Goal: Task Accomplishment & Management: Complete application form

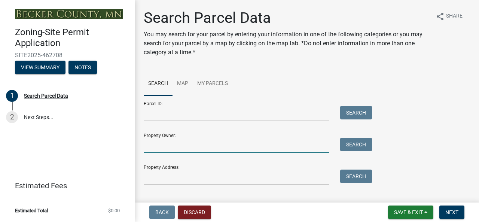
click at [167, 149] on input "Property Owner:" at bounding box center [236, 145] width 185 height 15
type input "[PERSON_NAME]"
click at [355, 143] on button "Search" at bounding box center [356, 144] width 32 height 13
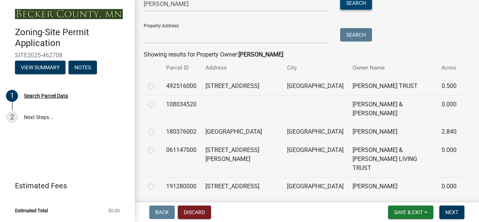
scroll to position [142, 0]
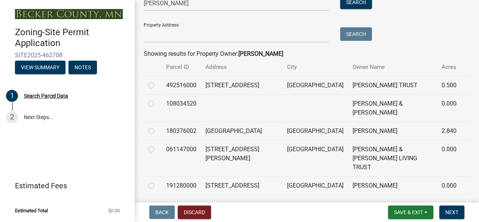
click at [157, 127] on label at bounding box center [157, 127] width 0 height 0
click at [157, 130] on input "radio" at bounding box center [159, 129] width 5 height 5
radio input "true"
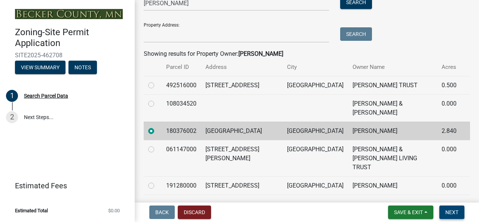
click at [453, 211] on span "Next" at bounding box center [452, 212] width 13 height 6
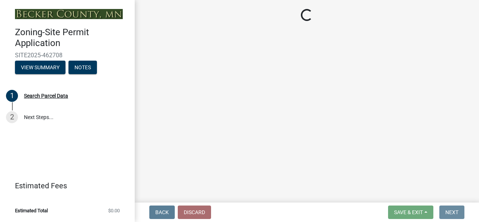
scroll to position [0, 0]
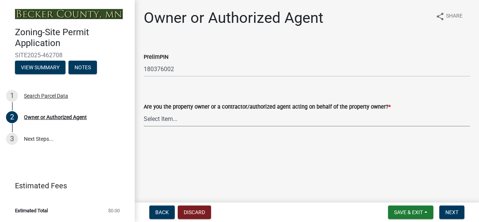
click at [170, 119] on select "Select Item... Property Owner Authorized Agent" at bounding box center [307, 118] width 326 height 15
click at [144, 111] on select "Select Item... Property Owner Authorized Agent" at bounding box center [307, 118] width 326 height 15
select select "059d621c-7166-4fbc-97da-2eca626821a9"
click at [450, 212] on span "Next" at bounding box center [452, 212] width 13 height 6
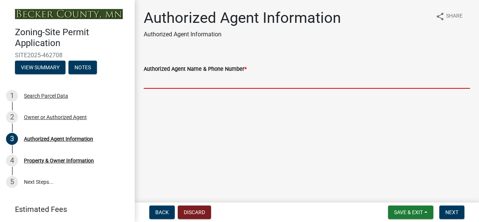
click at [173, 84] on input "Authorized Agent Name & Phone Number *" at bounding box center [307, 80] width 326 height 15
type input "Austin Peterson 701-740-0104"
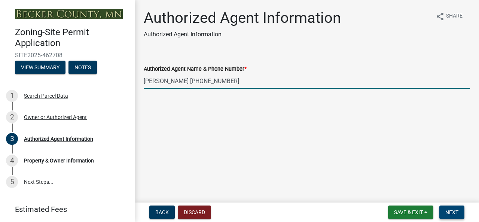
click at [453, 215] on span "Next" at bounding box center [452, 212] width 13 height 6
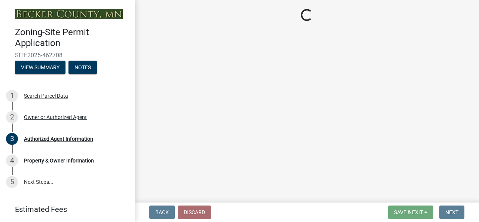
select select "15d55337-0fb0-485e-a759-dab20e978987"
select select "884b666d-3fa3-4f1b-ae8a-1f1e464e381a"
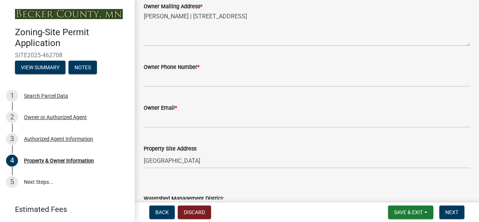
scroll to position [255, 0]
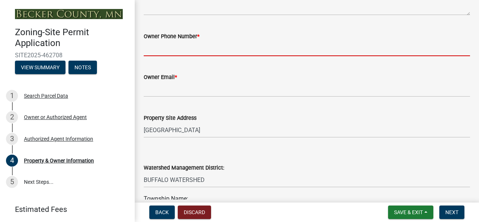
click at [170, 44] on input "Owner Phone Number *" at bounding box center [307, 48] width 326 height 15
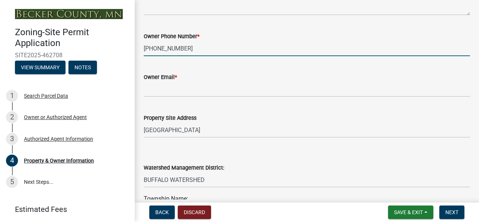
type input "701-367-3019"
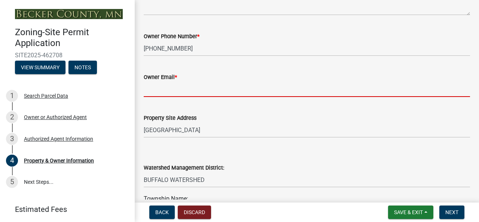
click at [165, 92] on input "Owner Email *" at bounding box center [307, 89] width 326 height 15
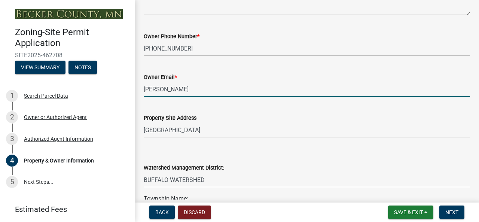
type input "joshhahn44@gmail.com"
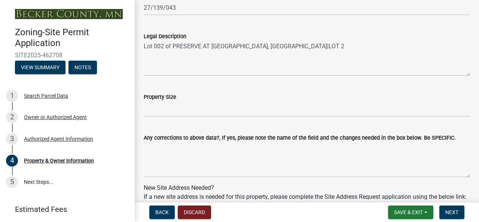
scroll to position [580, 0]
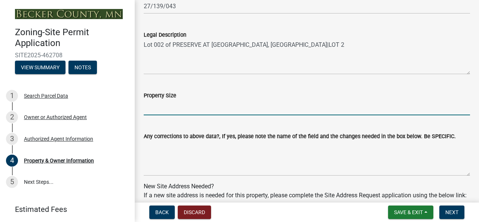
click at [154, 110] on input "Property Size" at bounding box center [307, 107] width 326 height 15
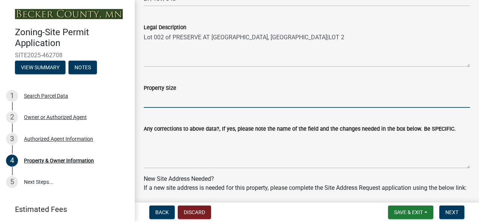
scroll to position [597, 0]
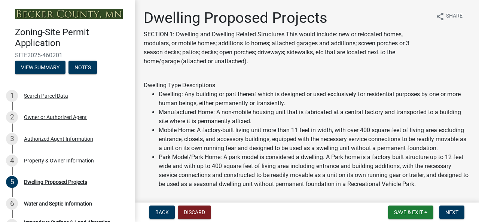
select select "5b8abcc6-67f7-49fb-8f25-c295ccc2b339"
select select "566f81cc-4b3f-4ecb-9f16-a2b313352c61"
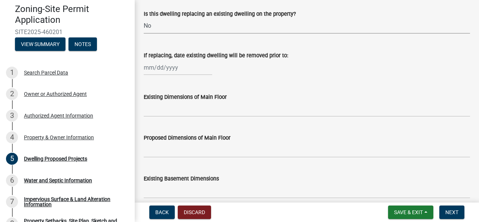
scroll to position [289, 0]
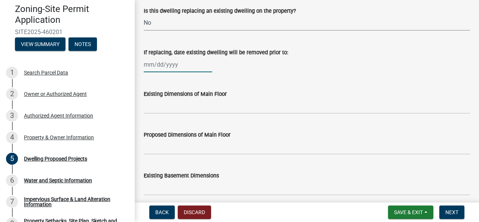
click at [174, 72] on div at bounding box center [178, 64] width 69 height 15
select select "8"
select select "2025"
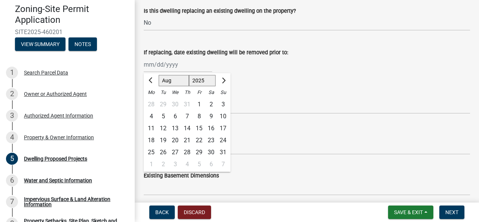
click at [303, 79] on wm-data-entity-input "If replacing, date existing dwelling will be removed prior to: Jan Feb Mar Apr …" at bounding box center [307, 58] width 326 height 42
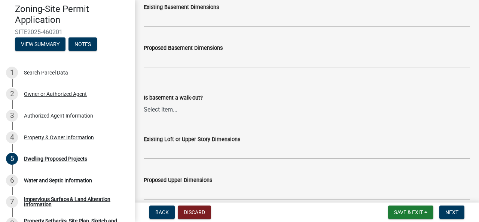
scroll to position [475, 0]
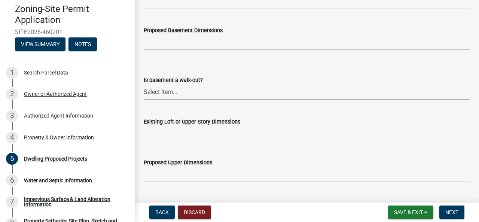
click at [153, 100] on select "Select Item... Yes No N/A" at bounding box center [307, 92] width 326 height 15
click at [144, 93] on select "Select Item... Yes No N/A" at bounding box center [307, 92] width 326 height 15
select select "03c1fec4-1fbe-4331-bc18-34e24145556f"
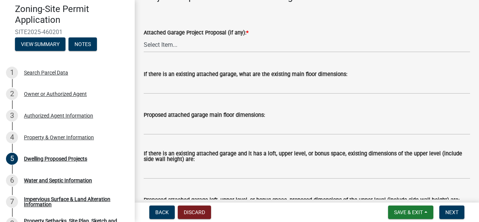
scroll to position [940, 0]
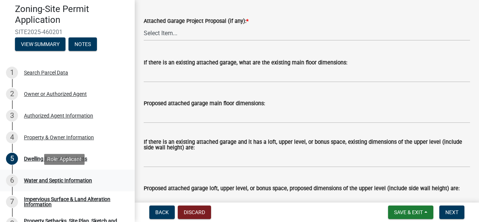
click at [42, 178] on div "Water and Septic Information" at bounding box center [58, 180] width 68 height 5
click at [35, 181] on div "Water and Septic Information" at bounding box center [58, 180] width 68 height 5
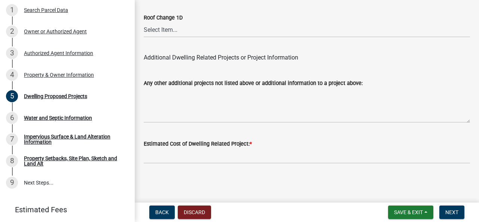
scroll to position [2023, 0]
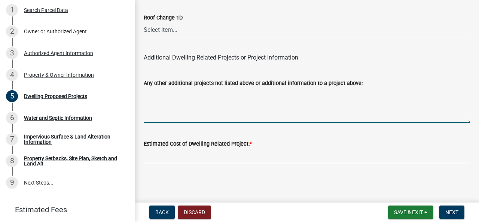
click at [177, 98] on textarea "Any other additional projects not listed above or additional information to a p…" at bounding box center [307, 105] width 326 height 35
type textarea "New Construction, see plans"
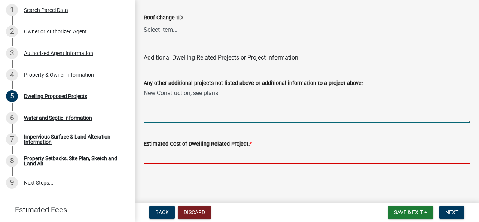
click at [151, 157] on input "text" at bounding box center [307, 155] width 326 height 15
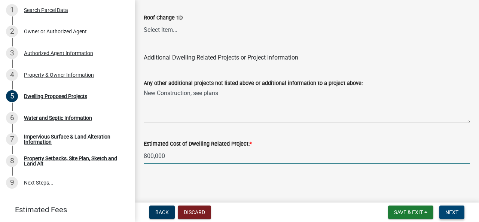
type input "800000"
click at [452, 212] on span "Next" at bounding box center [452, 212] width 13 height 6
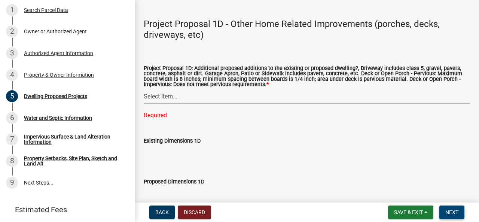
scroll to position [1781, 0]
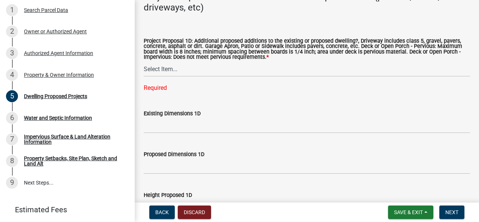
click at [162, 92] on div "Required" at bounding box center [307, 87] width 326 height 9
click at [160, 92] on div "Required" at bounding box center [307, 87] width 326 height 9
click at [176, 77] on select "Select Item... N/A Driveway Garage Apron Home Patio Sidewalk Deck - Pervious De…" at bounding box center [307, 68] width 326 height 15
click at [144, 71] on select "Select Item... N/A Driveway Garage Apron Home Patio Sidewalk Deck - Pervious De…" at bounding box center [307, 68] width 326 height 15
select select "ab9119d1-7da9-49c4-9fac-8c142204c89d"
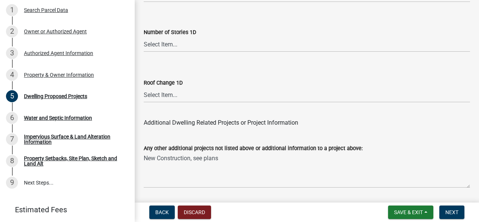
scroll to position [2053, 0]
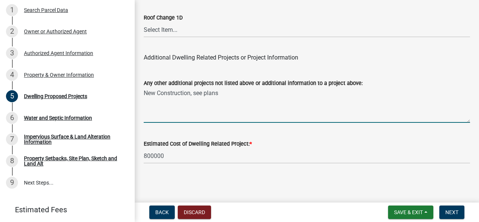
click at [225, 95] on textarea "New Construction, see plans" at bounding box center [307, 105] width 326 height 35
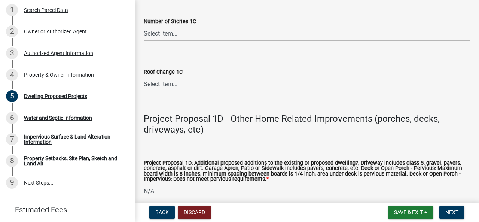
scroll to position [2053, 0]
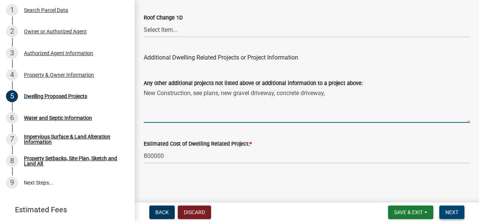
type textarea "New Construction, see plans, new gravel driveway, concrete driveway,"
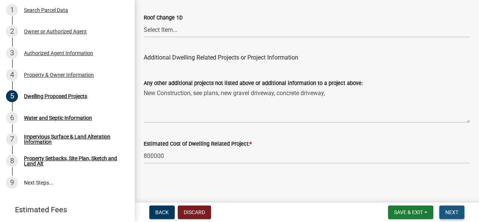
click at [453, 212] on span "Next" at bounding box center [452, 212] width 13 height 6
drag, startPoint x: 473, startPoint y: 186, endPoint x: 475, endPoint y: 171, distance: 15.5
click at [475, 171] on main "Dwelling Proposed Projects SECTION 1: Dwelling and Dwelling Related Structures …" at bounding box center [307, 100] width 344 height 200
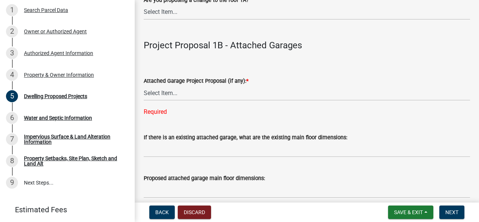
scroll to position [910, 0]
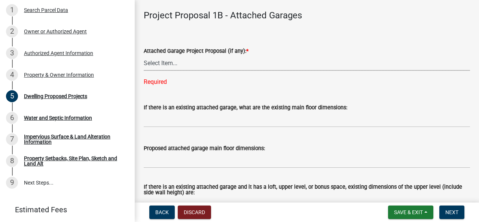
click at [164, 71] on select "Select Item... N/A New Attached Garage Addition to Attached Garage" at bounding box center [307, 62] width 326 height 15
click at [144, 64] on select "Select Item... N/A New Attached Garage Addition to Attached Garage" at bounding box center [307, 62] width 326 height 15
select select "11c1c089-3b44-43c0-9549-3c9eeea2451f"
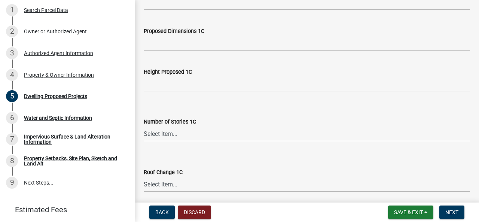
scroll to position [2038, 0]
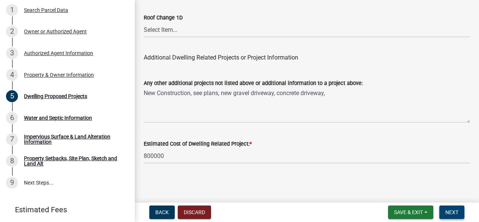
click at [444, 211] on button "Next" at bounding box center [452, 212] width 25 height 13
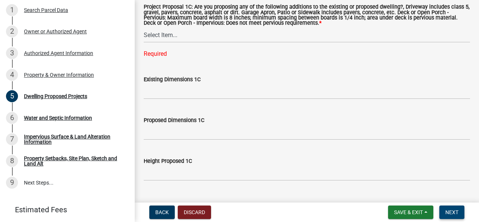
scroll to position [1403, 0]
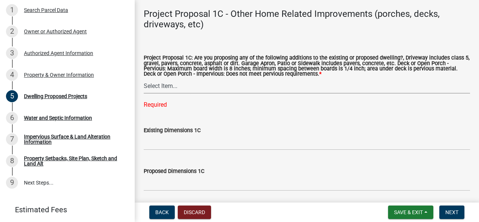
click at [165, 89] on select "Select Item... N/A Driveway Garage Apron Home Patio Sidewalk Deck - Pervious De…" at bounding box center [307, 85] width 326 height 15
click at [165, 94] on select "Select Item... N/A Driveway Garage Apron Home Patio Sidewalk Deck - Pervious De…" at bounding box center [307, 85] width 326 height 15
click at [144, 88] on select "Select Item... N/A Driveway Garage Apron Home Patio Sidewalk Deck - Pervious De…" at bounding box center [307, 85] width 326 height 15
select select "0ceb8b90-6e92-4b1f-be25-acba4c819eff"
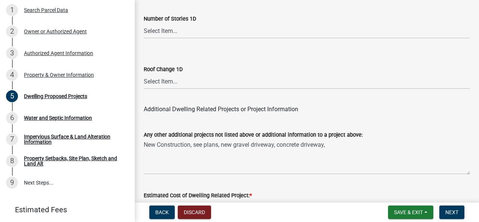
scroll to position [2023, 0]
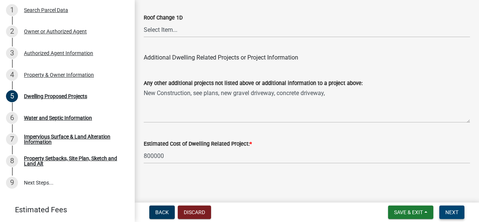
click at [454, 212] on span "Next" at bounding box center [452, 212] width 13 height 6
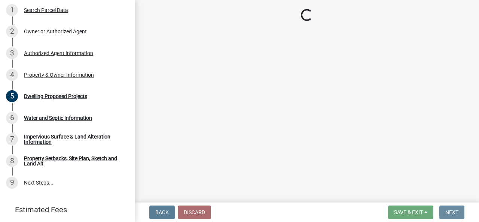
scroll to position [0, 0]
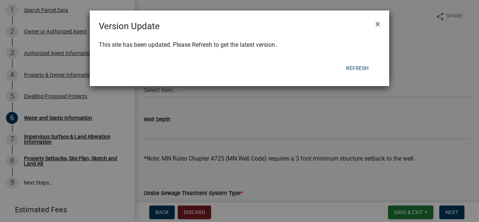
click at [361, 67] on ngb-modal-window "Version Update × This site has been updated. Please Refresh to get the latest v…" at bounding box center [239, 111] width 479 height 222
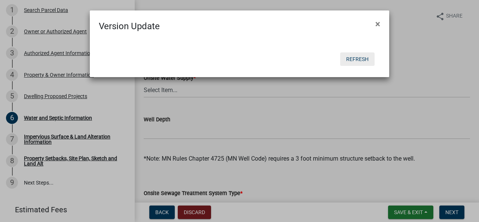
click at [359, 56] on button "Refresh" at bounding box center [357, 58] width 34 height 13
click at [358, 57] on button "Refresh" at bounding box center [357, 58] width 34 height 13
click at [380, 24] on span "×" at bounding box center [378, 24] width 5 height 10
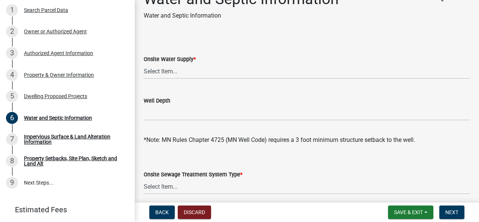
scroll to position [19, 0]
click at [161, 68] on select "Select Item... Well New Well to be Installed Attached to City Water System No o…" at bounding box center [307, 70] width 326 height 15
click at [144, 63] on select "Select Item... Well New Well to be Installed Attached to City Water System No o…" at bounding box center [307, 70] width 326 height 15
select select "295c6ba3-00c2-4229-aea3-8b4be6316de8"
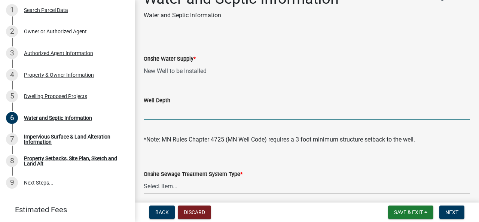
click at [182, 112] on input "Well Depth" at bounding box center [307, 112] width 326 height 15
type input "Unknown (Elsner will be installing)"
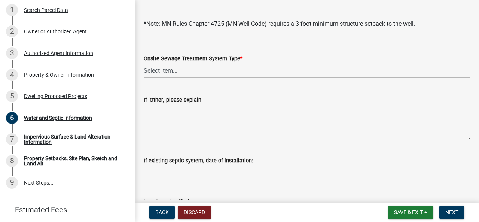
scroll to position [149, 0]
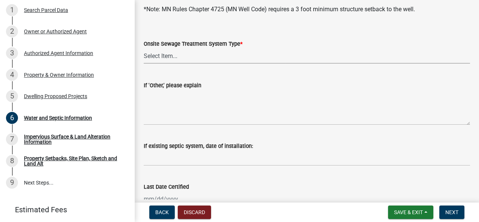
click at [177, 53] on select "Select Item... No existing or proposed septic Proposed New or Corrected Septic …" at bounding box center [307, 55] width 326 height 15
click at [144, 48] on select "Select Item... No existing or proposed septic Proposed New or Corrected Septic …" at bounding box center [307, 55] width 326 height 15
select select "25b8aef2-9eed-4c0f-8836-08d4b8d082b1"
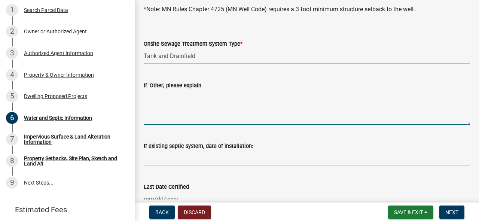
click at [169, 105] on textarea "If 'Other,' please explain" at bounding box center [307, 107] width 326 height 35
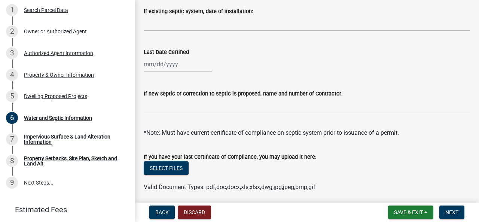
scroll to position [286, 0]
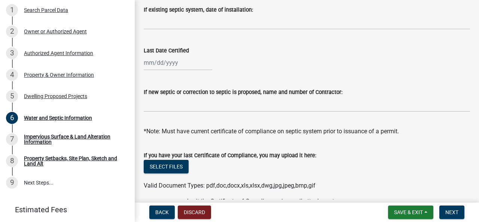
type textarea "Deweys to install new Septic per code/requirements"
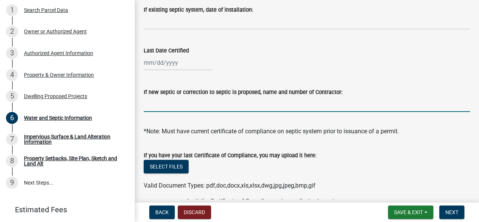
click at [238, 104] on input "If new septic or correction to septic is proposed, name and number of Contracto…" at bounding box center [307, 104] width 326 height 15
type input "Deweys Septic"
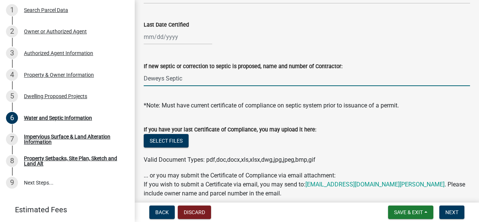
scroll to position [345, 0]
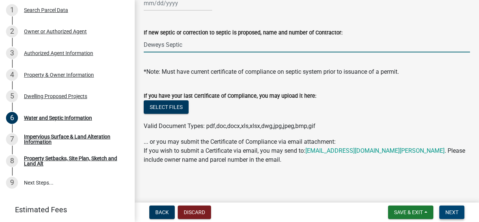
click at [448, 218] on button "Next" at bounding box center [452, 212] width 25 height 13
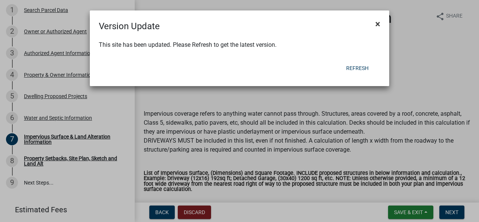
click at [378, 23] on span "×" at bounding box center [378, 24] width 5 height 10
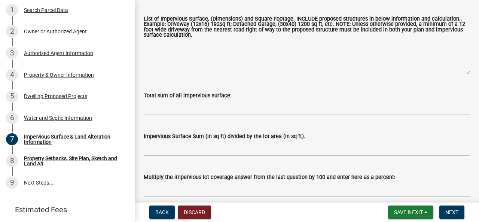
scroll to position [162, 0]
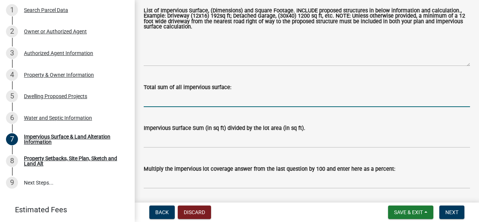
drag, startPoint x: 174, startPoint y: 101, endPoint x: 169, endPoint y: 101, distance: 5.2
click at [169, 101] on input "Total sum of all impervious surface:" at bounding box center [307, 99] width 326 height 15
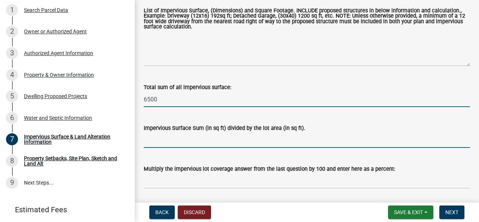
click at [165, 101] on input "6500" at bounding box center [307, 99] width 326 height 15
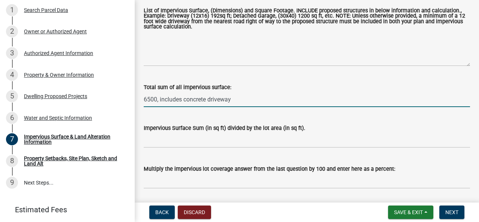
type input "6500, includes concrete driveway"
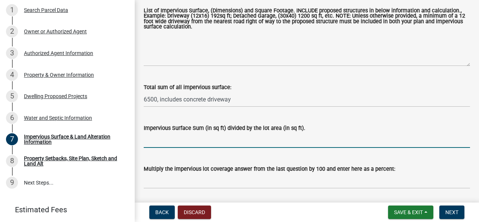
type input "7"
type input "6500/115000 = 0.05"
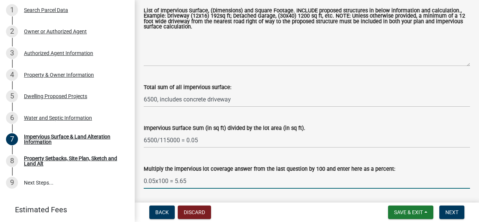
scroll to position [186, 0]
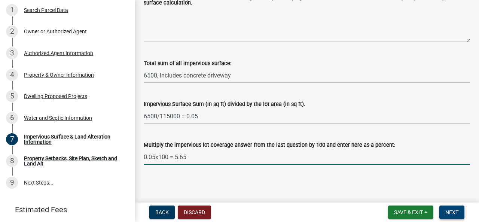
type input "0.05x100 = 5.65"
click at [449, 214] on span "Next" at bounding box center [452, 212] width 13 height 6
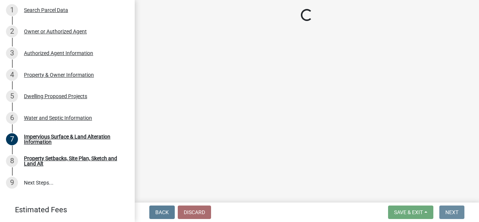
scroll to position [0, 0]
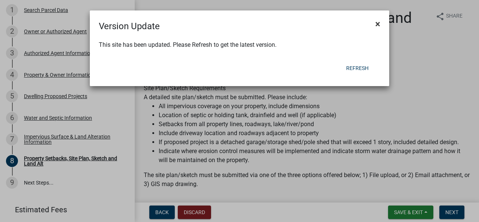
click at [377, 25] on span "×" at bounding box center [378, 24] width 5 height 10
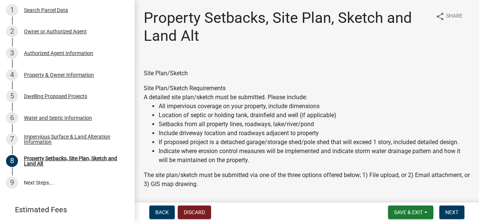
scroll to position [98, 0]
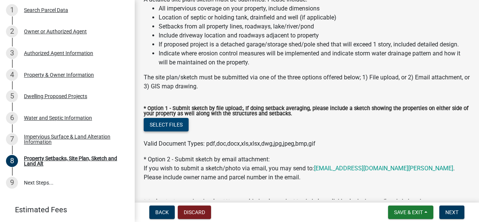
click at [178, 119] on button "Select files" at bounding box center [166, 124] width 45 height 13
click at [165, 129] on button "Select files" at bounding box center [166, 124] width 45 height 13
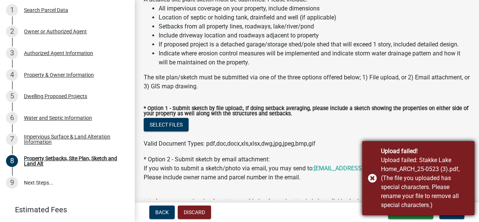
click at [373, 178] on div "Upload failed! Upload failed: Stakke Lake Home_ARCH_25-0523 (3).pdf, (The file …" at bounding box center [418, 178] width 112 height 74
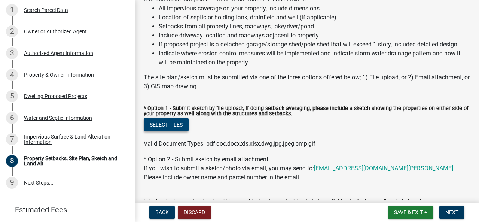
click at [155, 124] on button "Select files" at bounding box center [166, 124] width 45 height 13
click at [175, 123] on button "Select files" at bounding box center [166, 124] width 45 height 13
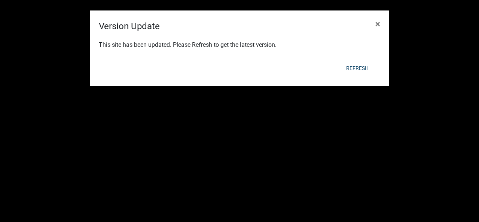
click at [378, 15] on body "Internet Explorer does NOT work with GeoPermits. Get a new browser for more sec…" at bounding box center [239, 111] width 479 height 222
click at [378, 15] on form "Version Update × This site has been updated. Please Refresh to get the latest v…" at bounding box center [240, 44] width 300 height 69
click at [378, 15] on body "Internet Explorer does NOT work with GeoPermits. Get a new browser for more sec…" at bounding box center [239, 111] width 479 height 222
click at [378, 24] on span "×" at bounding box center [378, 24] width 5 height 10
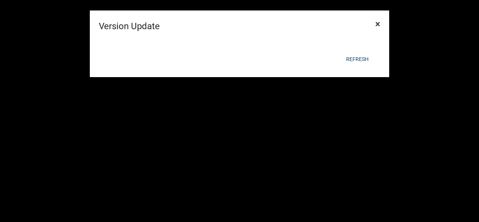
click at [378, 24] on span "×" at bounding box center [378, 24] width 5 height 10
click at [358, 56] on button "Refresh" at bounding box center [357, 58] width 34 height 13
click at [357, 58] on button "Refresh" at bounding box center [357, 58] width 34 height 13
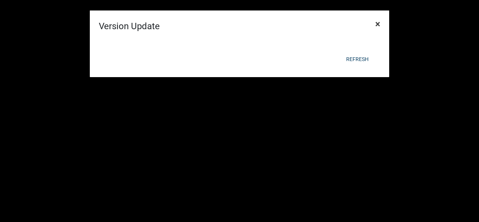
click at [379, 24] on span "×" at bounding box center [378, 24] width 5 height 10
click at [379, 33] on div at bounding box center [240, 41] width 300 height 16
click at [379, 24] on span "×" at bounding box center [378, 24] width 5 height 10
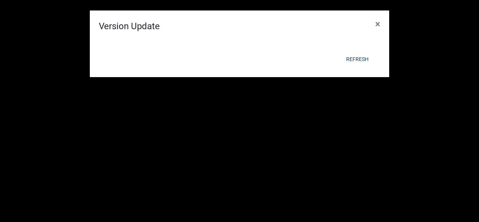
click at [379, 24] on span "×" at bounding box center [378, 24] width 5 height 10
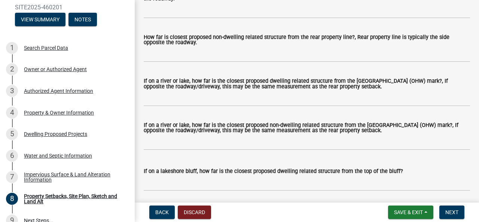
scroll to position [98, 0]
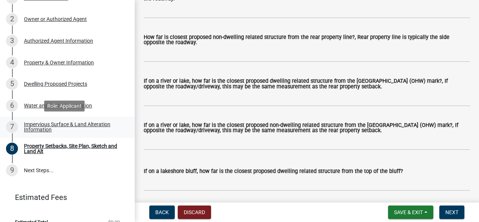
click at [41, 124] on div "Impervious Surface & Land Alteration Information" at bounding box center [73, 127] width 99 height 10
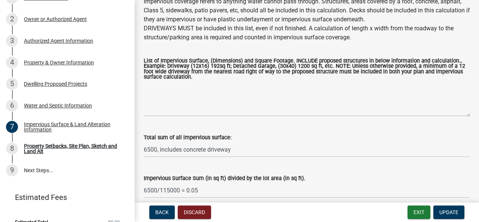
scroll to position [186, 0]
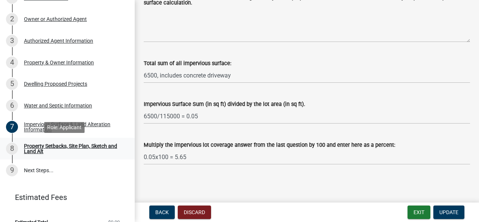
click at [37, 147] on div "Property Setbacks, Site Plan, Sketch and Land Alt" at bounding box center [73, 148] width 99 height 10
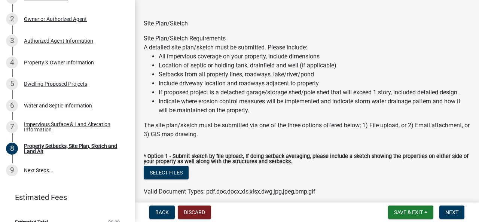
scroll to position [53, 0]
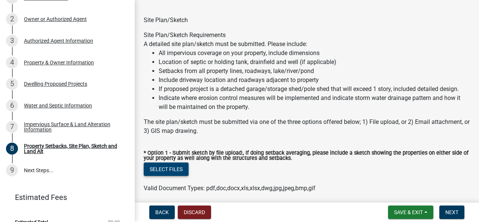
click at [170, 171] on button "Select files" at bounding box center [166, 168] width 45 height 13
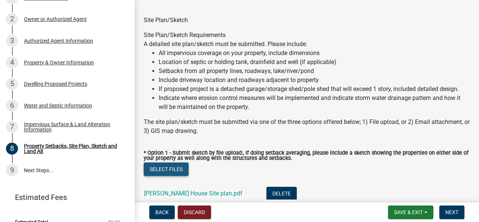
click at [171, 170] on button "Select files" at bounding box center [166, 168] width 45 height 13
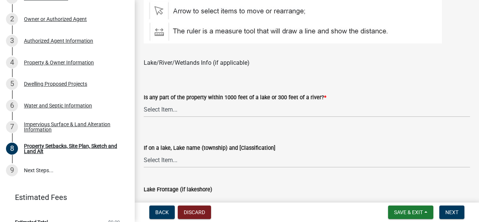
scroll to position [594, 0]
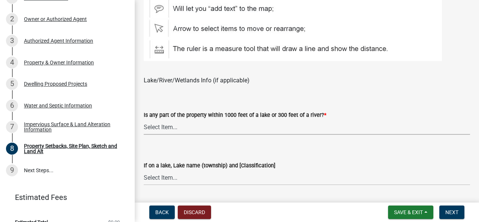
click at [249, 128] on select "Select Item... Shoreland-Riparian (Property is bordering a lake, river or strea…" at bounding box center [307, 126] width 326 height 15
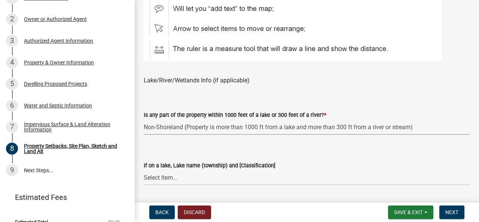
click at [144, 119] on select "Select Item... Shoreland-Riparian (Property is bordering a lake, river or strea…" at bounding box center [307, 126] width 326 height 15
select select "d89fbfa0-1150-4954-b91c-9d482c9530a3"
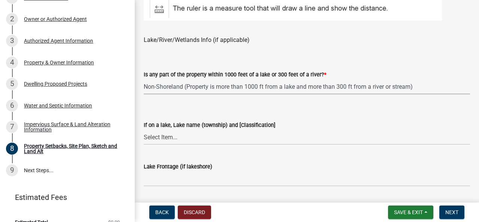
scroll to position [687, 0]
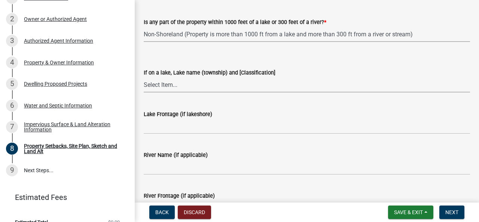
click at [176, 83] on select "Select Item... [GEOGRAPHIC_DATA] is not listed below [GEOGRAPHIC_DATA] ([GEOGRA…" at bounding box center [307, 84] width 326 height 15
click at [144, 77] on select "Select Item... [GEOGRAPHIC_DATA] is not listed below [GEOGRAPHIC_DATA] ([GEOGRA…" at bounding box center [307, 84] width 326 height 15
select select "455557a3-7db0-4012-9414-920f9688a68f"
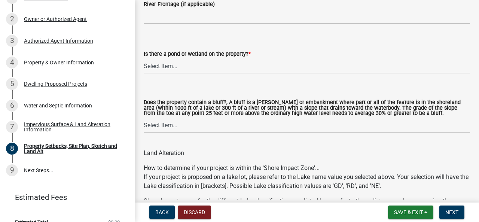
scroll to position [903, 0]
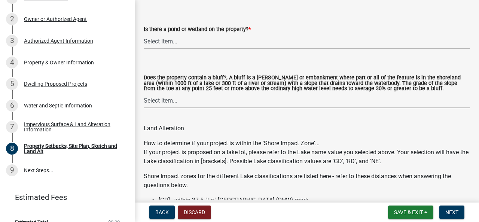
click at [172, 100] on select "Select Item... Yes No" at bounding box center [307, 100] width 326 height 15
click at [144, 93] on select "Select Item... Yes No" at bounding box center [307, 100] width 326 height 15
select select "12f785fb-c378-4b18-841c-21c73dc99083"
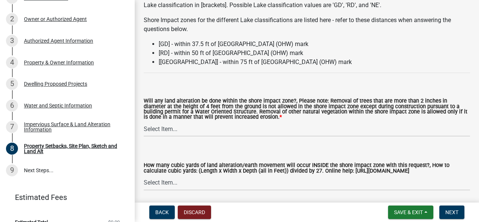
scroll to position [1063, 0]
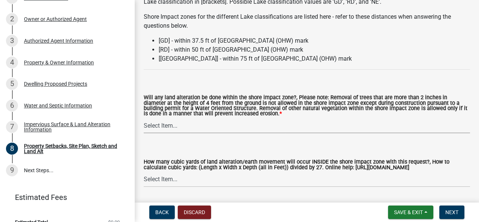
click at [162, 128] on select "Select Item... Yes No N/A" at bounding box center [307, 125] width 326 height 15
click at [144, 118] on select "Select Item... Yes No N/A" at bounding box center [307, 125] width 326 height 15
select select "12da6293-5841-4f5c-bd92-3658833964cd"
drag, startPoint x: 473, startPoint y: 109, endPoint x: 145, endPoint y: 183, distance: 335.4
drag, startPoint x: 145, startPoint y: 183, endPoint x: 278, endPoint y: 174, distance: 132.8
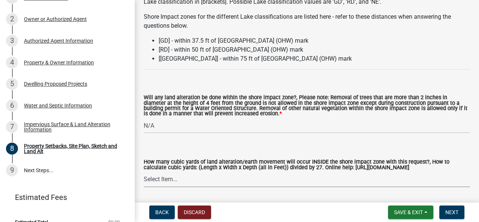
click at [278, 174] on select "Select Item... None 10 Cubic Yards or less 11-50 Cubic Yards Over 50 Cubic Yards" at bounding box center [307, 179] width 326 height 15
click at [144, 172] on select "Select Item... None 10 Cubic Yards or less 11-50 Cubic Yards Over 50 Cubic Yards" at bounding box center [307, 179] width 326 height 15
select select "27b2a8b4-abf6-463e-8c0c-7c5d2b4fe26f"
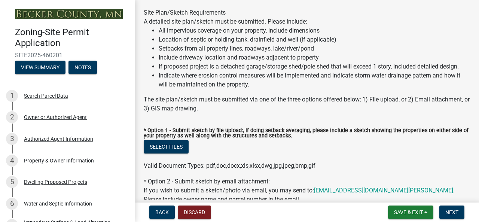
scroll to position [82, 0]
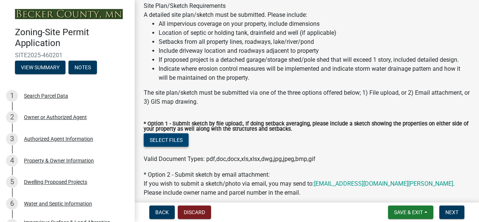
click at [156, 142] on button "Select files" at bounding box center [166, 139] width 45 height 13
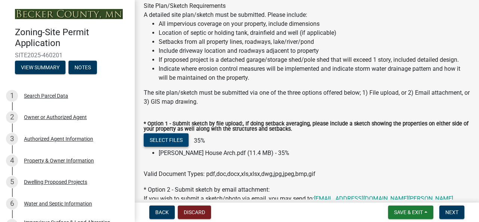
click at [161, 143] on button "Select files" at bounding box center [166, 139] width 45 height 13
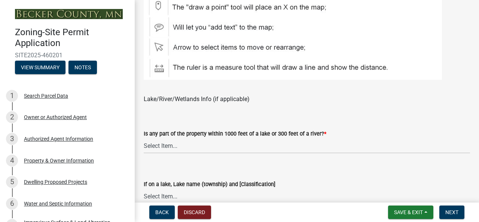
scroll to position [621, 0]
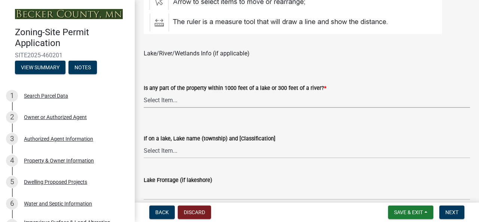
click at [174, 100] on select "Select Item... Shoreland-Riparian (Property is bordering a lake, river or strea…" at bounding box center [307, 99] width 326 height 15
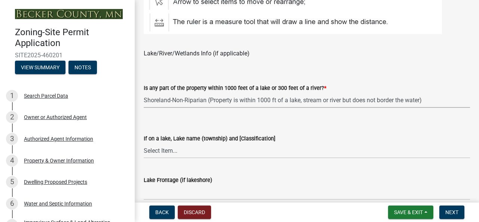
click at [144, 93] on select "Select Item... Shoreland-Riparian (Property is bordering a lake, river or strea…" at bounding box center [307, 99] width 326 height 15
select select "bc359128-44fe-43a6-b559-d4174f4d38cf"
click at [168, 151] on select "Select Item... [GEOGRAPHIC_DATA] is not listed below [GEOGRAPHIC_DATA] ([GEOGRA…" at bounding box center [307, 150] width 326 height 15
click at [144, 143] on select "Select Item... [GEOGRAPHIC_DATA] is not listed below [GEOGRAPHIC_DATA] ([GEOGRA…" at bounding box center [307, 150] width 326 height 15
select select "455557a3-7db0-4012-9414-920f9688a68f"
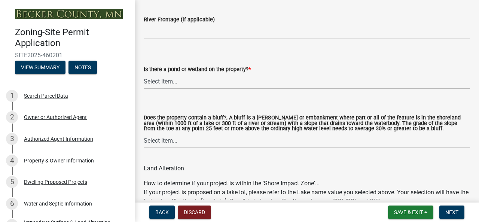
scroll to position [902, 0]
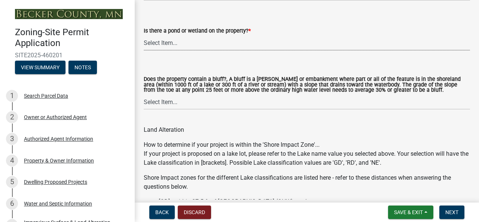
click at [165, 40] on select "Select Item... Yes No" at bounding box center [307, 42] width 326 height 15
click at [144, 35] on select "Select Item... Yes No" at bounding box center [307, 42] width 326 height 15
select select "b56a4575-9846-47cf-8067-c59a4853da22"
click at [167, 107] on select "Select Item... Yes No" at bounding box center [307, 101] width 326 height 15
click at [144, 94] on select "Select Item... Yes No" at bounding box center [307, 101] width 326 height 15
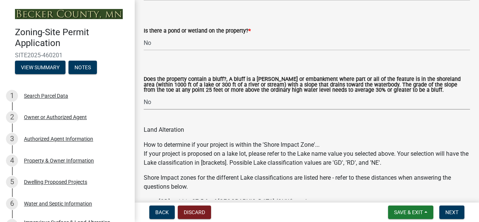
select select "12f785fb-c378-4b18-841c-21c73dc99083"
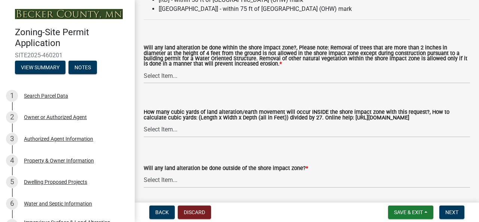
scroll to position [1116, 0]
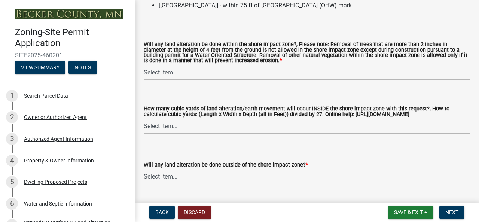
click at [165, 74] on select "Select Item... Yes No N/A" at bounding box center [307, 72] width 326 height 15
click at [144, 65] on select "Select Item... Yes No N/A" at bounding box center [307, 72] width 326 height 15
select select "12da6293-5841-4f5c-bd92-3658833964cd"
click at [159, 128] on select "Select Item... None 10 Cubic Yards or less 11-50 Cubic Yards Over 50 Cubic Yards" at bounding box center [307, 126] width 326 height 15
click at [144, 119] on select "Select Item... None 10 Cubic Yards or less 11-50 Cubic Yards Over 50 Cubic Yards" at bounding box center [307, 126] width 326 height 15
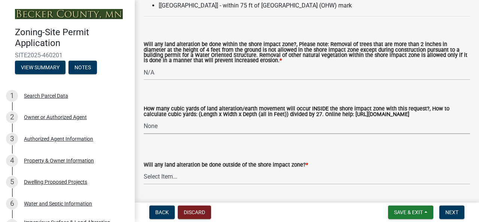
select select "27b2a8b4-abf6-463e-8c0c-7c5d2b4fe26f"
click at [168, 178] on select "Select Item... Yes No N/A" at bounding box center [307, 176] width 326 height 15
click at [144, 170] on select "Select Item... Yes No N/A" at bounding box center [307, 176] width 326 height 15
select select "5ad4ab64-b44e-481c-9000-9e5907aa74e1"
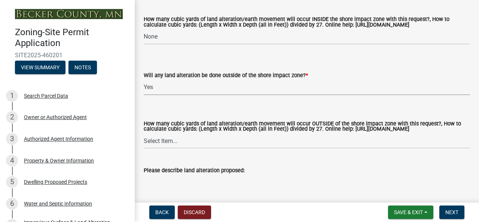
scroll to position [1279, 0]
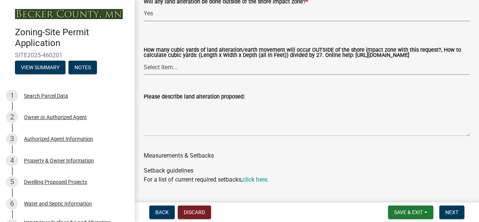
click at [197, 73] on select "Select Item... None 10 Cubic Yards or less 11-50 Cubic Yards Over 50 Cubic Yards" at bounding box center [307, 67] width 326 height 15
click at [144, 66] on select "Select Item... None 10 Cubic Yards or less 11-50 Cubic Yards Over 50 Cubic Yards" at bounding box center [307, 67] width 326 height 15
select select "e019de12-4845-45f2-ad10-5fb76eee0e55"
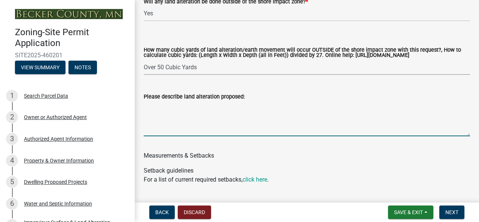
click at [198, 120] on textarea "Please describe land alteration proposed:" at bounding box center [307, 118] width 326 height 35
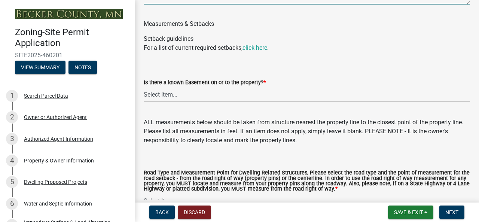
scroll to position [1428, 0]
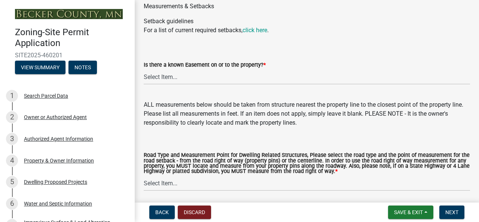
type textarea "Site clearing for new building site and driveway, non lake front. Minimal grubb…"
click at [172, 84] on select "Select Item... Yes No" at bounding box center [307, 76] width 326 height 15
click at [144, 76] on select "Select Item... Yes No" at bounding box center [307, 76] width 326 height 15
select select "c8b8ea71-7088-4e87-a493-7bc88cc2835b"
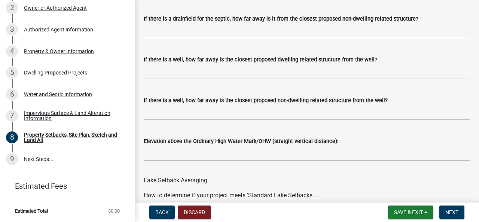
scroll to position [2419, 0]
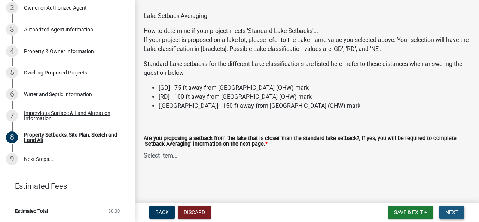
click at [455, 212] on span "Next" at bounding box center [452, 212] width 13 height 6
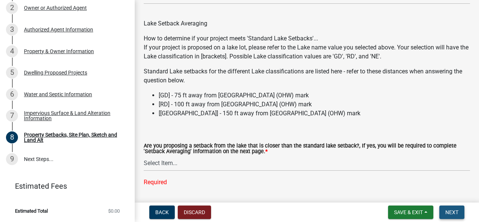
scroll to position [2434, 0]
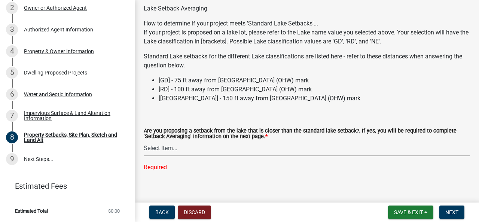
click at [176, 156] on select "Select Item... Yes No N/A" at bounding box center [307, 148] width 326 height 15
click at [144, 148] on select "Select Item... Yes No N/A" at bounding box center [307, 148] width 326 height 15
select select "4421853d-5e11-4b64-95ec-6c47066881cc"
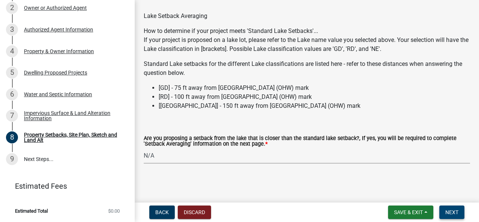
click at [452, 212] on span "Next" at bounding box center [452, 212] width 13 height 6
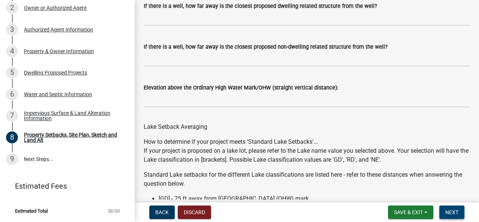
scroll to position [2294, 0]
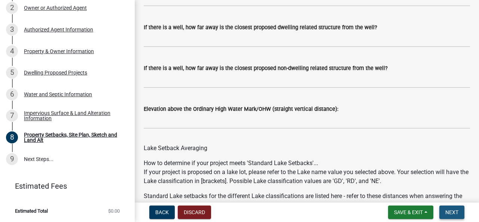
click at [452, 210] on span "Next" at bounding box center [452, 212] width 13 height 6
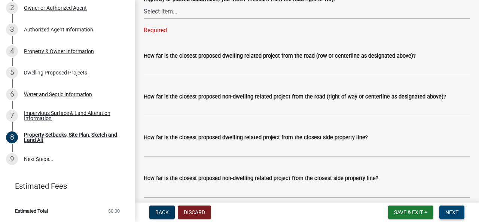
scroll to position [1547, 0]
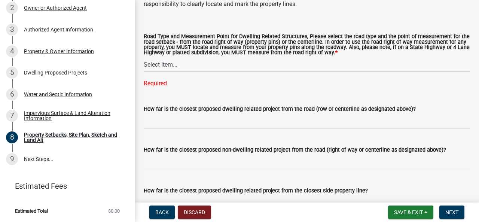
click at [156, 71] on select "Select Item... Private Easement - Right of Way Private Easement - Centerline Pu…" at bounding box center [307, 64] width 326 height 15
click at [144, 63] on select "Select Item... Private Easement - Right of Way Private Easement - Centerline Pu…" at bounding box center [307, 64] width 326 height 15
select select "133211ff-91ce-4a0a-9235-b48a7e2069a0"
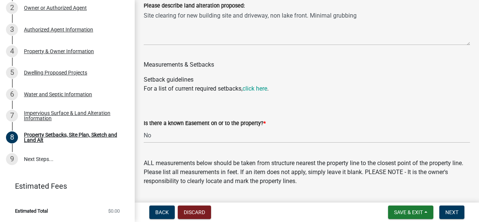
scroll to position [1289, 0]
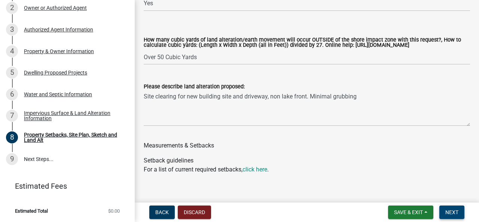
click at [452, 210] on span "Next" at bounding box center [452, 212] width 13 height 6
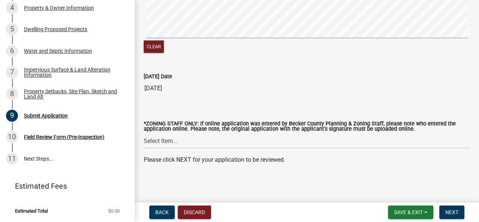
scroll to position [0, 0]
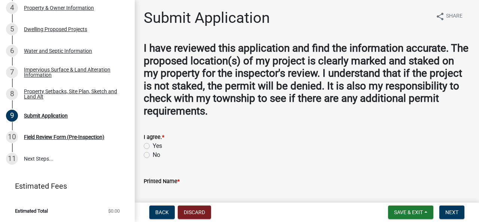
click at [153, 145] on label "Yes" at bounding box center [157, 146] width 9 height 9
click at [153, 145] on input "Yes" at bounding box center [155, 144] width 5 height 5
radio input "true"
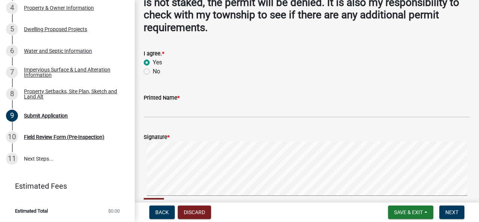
scroll to position [98, 0]
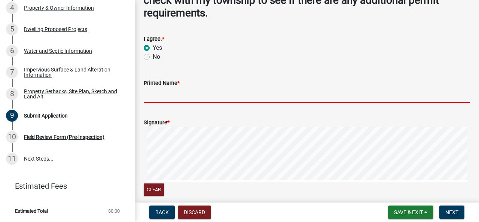
click at [157, 98] on input "Printed Name *" at bounding box center [307, 95] width 326 height 15
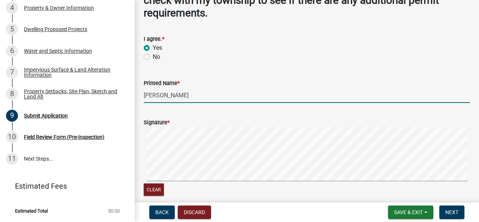
type input "Josh Hahn"
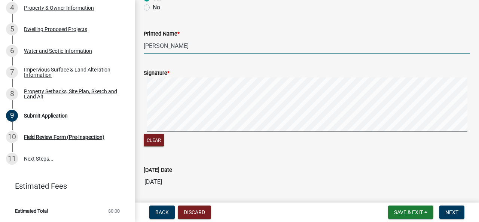
scroll to position [151, 0]
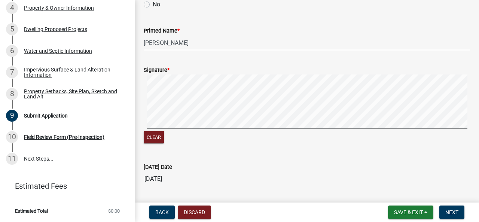
click at [142, 74] on div "Signature * Clear" at bounding box center [307, 101] width 338 height 89
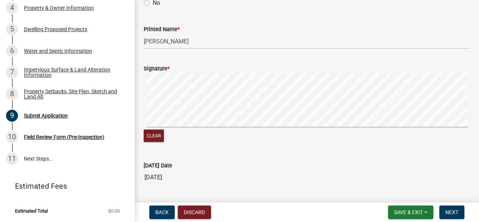
scroll to position [154, 0]
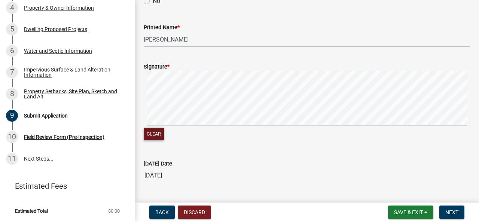
click at [157, 133] on button "Clear" at bounding box center [154, 134] width 20 height 12
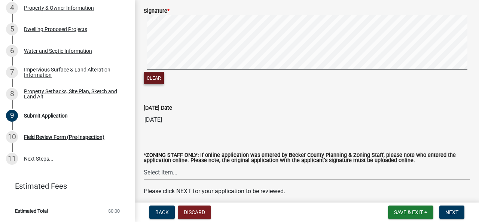
scroll to position [177, 0]
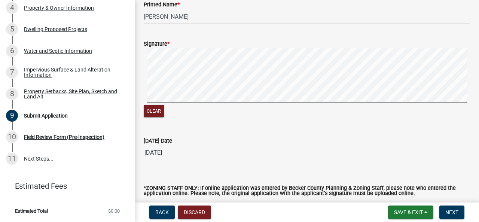
click at [471, 96] on div "Submit Application share Share I have reviewed this application and find the in…" at bounding box center [307, 36] width 344 height 409
click at [152, 109] on button "Clear" at bounding box center [154, 111] width 20 height 12
click at [148, 111] on button "Clear" at bounding box center [154, 111] width 20 height 12
click at [168, 84] on div "Signature * Clear" at bounding box center [307, 74] width 338 height 89
click at [448, 215] on span "Next" at bounding box center [452, 212] width 13 height 6
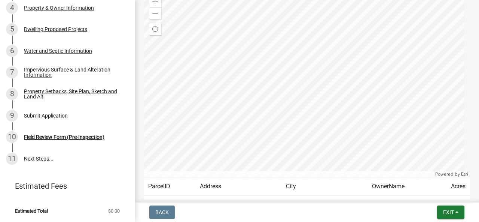
scroll to position [229, 0]
